Goal: Task Accomplishment & Management: Manage account settings

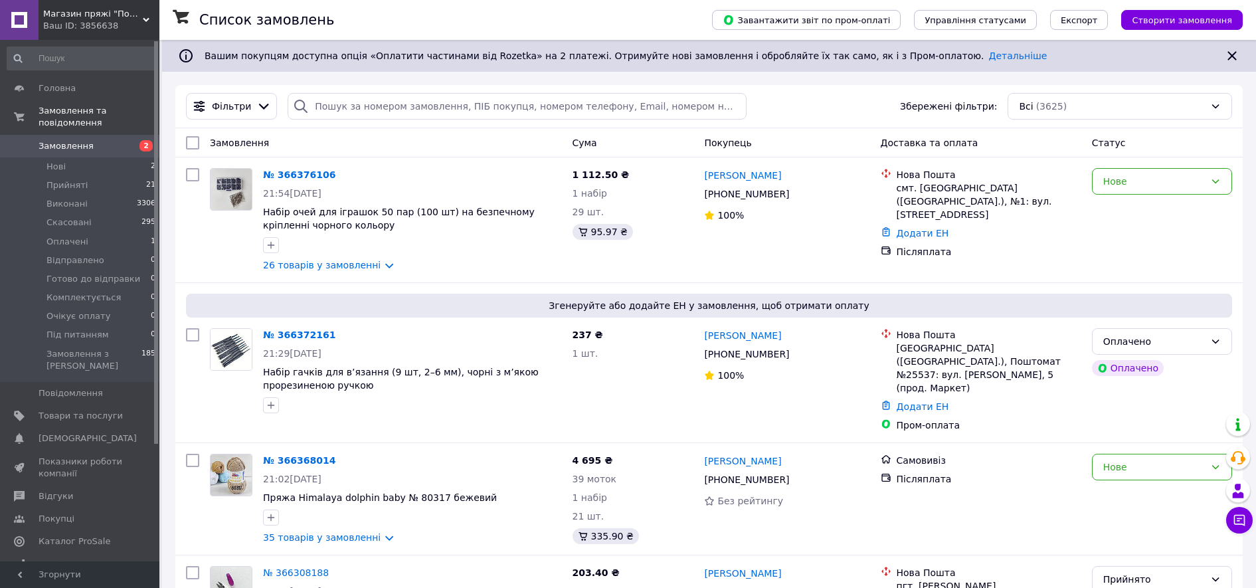
click at [104, 140] on span "Замовлення" at bounding box center [81, 146] width 84 height 12
